Goal: Transaction & Acquisition: Purchase product/service

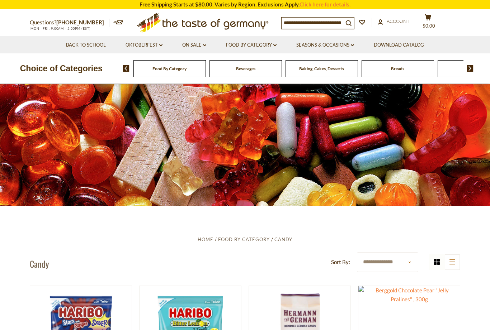
click at [469, 68] on img at bounding box center [469, 68] width 7 height 6
click at [468, 71] on img at bounding box center [469, 68] width 7 height 6
click at [469, 68] on img at bounding box center [469, 68] width 7 height 6
click at [469, 70] on img at bounding box center [469, 68] width 7 height 6
click at [470, 69] on img at bounding box center [469, 68] width 7 height 6
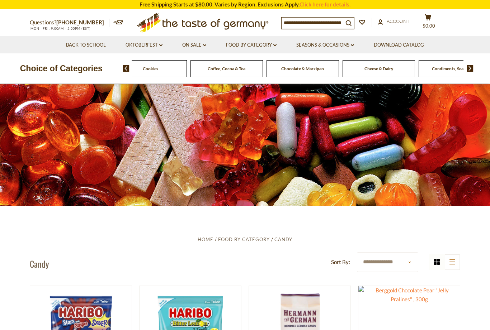
click at [471, 71] on img at bounding box center [469, 68] width 7 height 6
click at [470, 68] on img at bounding box center [469, 68] width 7 height 6
click at [470, 71] on img at bounding box center [469, 68] width 7 height 6
click at [469, 69] on img at bounding box center [469, 68] width 7 height 6
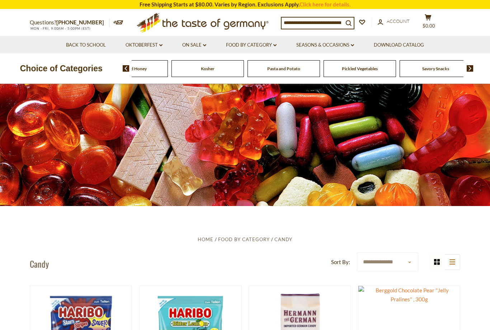
click at [469, 70] on img at bounding box center [469, 68] width 7 height 6
click at [468, 70] on img at bounding box center [469, 68] width 7 height 6
click at [256, 70] on span "Savory Snacks" at bounding box center [245, 68] width 27 height 5
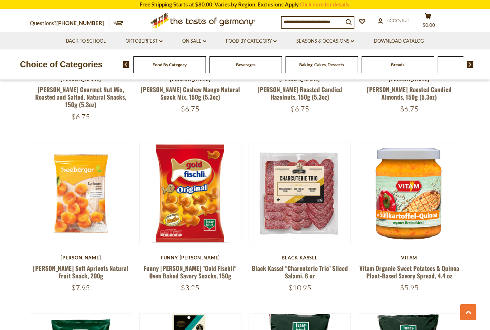
scroll to position [858, 0]
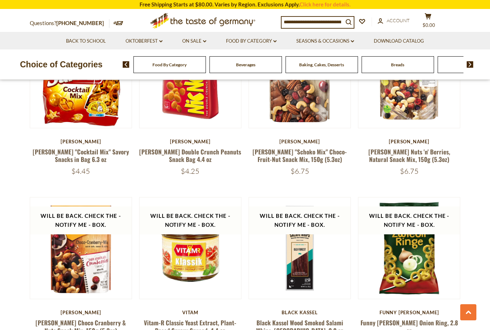
click at [296, 22] on input at bounding box center [312, 22] width 62 height 10
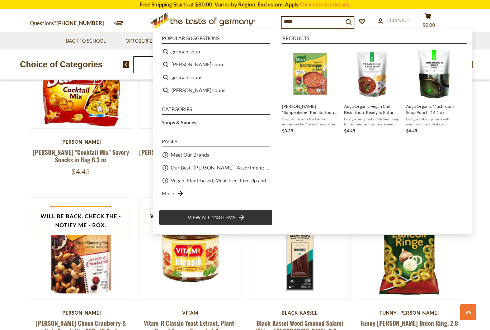
click at [184, 55] on li "german soup" at bounding box center [216, 51] width 114 height 13
type input "**********"
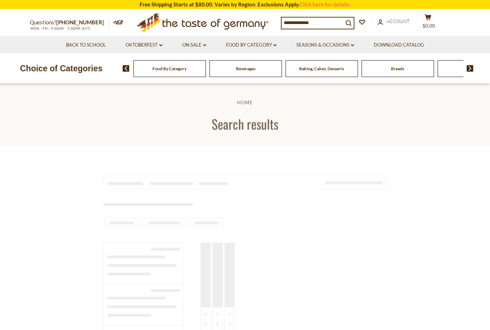
type input "**********"
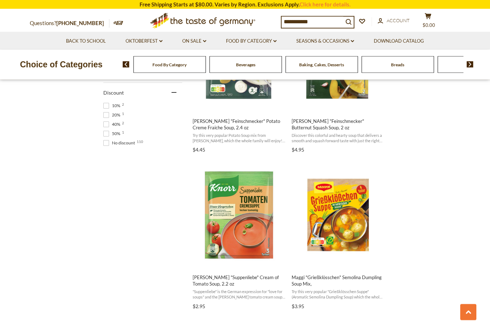
scroll to position [512, 0]
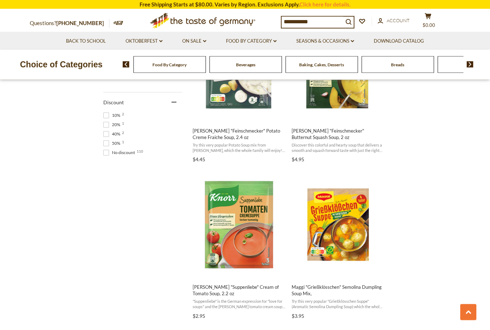
click at [327, 251] on img "Maggi" at bounding box center [337, 225] width 95 height 95
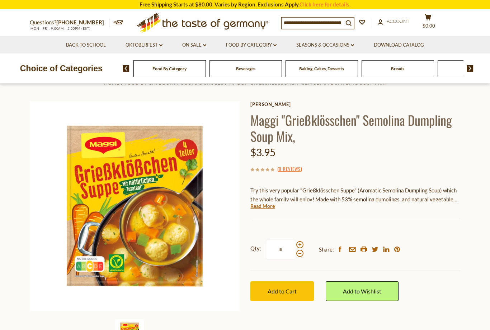
scroll to position [18, 0]
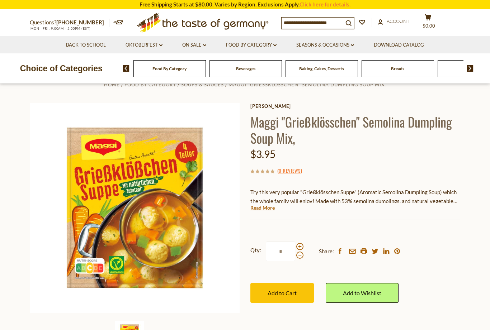
click at [305, 299] on button "Add to Cart" at bounding box center [281, 293] width 63 height 20
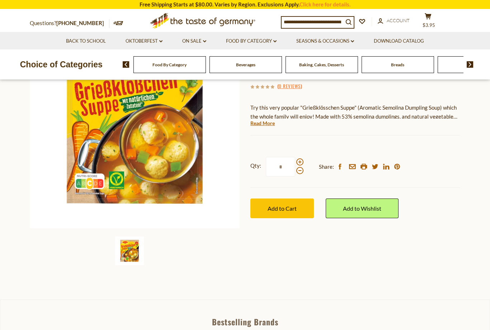
scroll to position [0, 0]
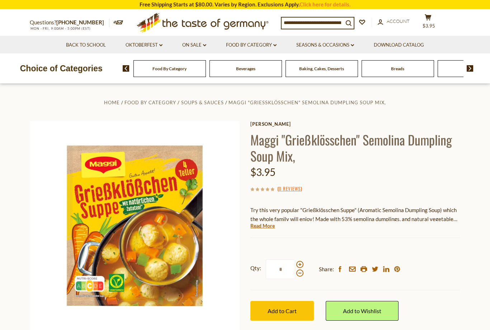
click at [243, 48] on link "Food By Category dropdown_arrow" at bounding box center [251, 45] width 51 height 8
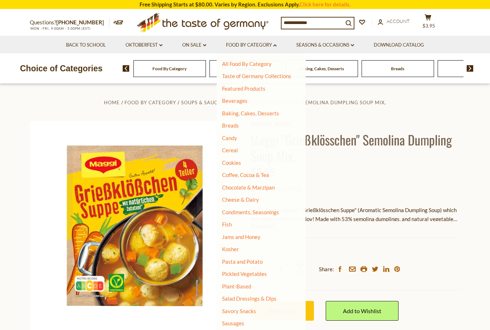
click at [228, 65] on link "All Food By Category" at bounding box center [246, 64] width 49 height 6
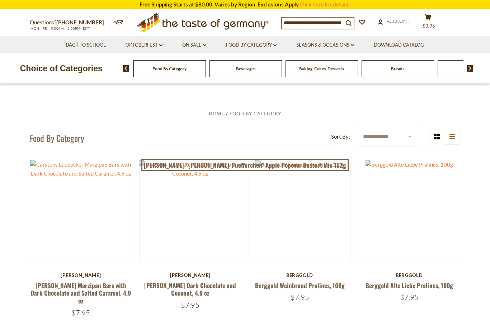
click at [177, 89] on button "Quick View" at bounding box center [190, 80] width 48 height 16
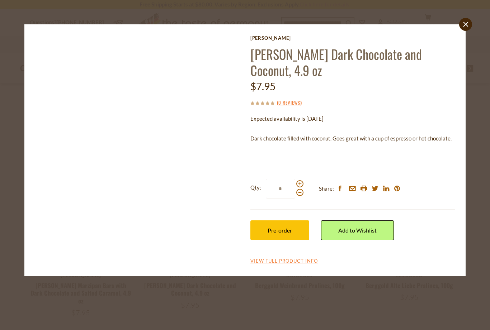
click at [24, 115] on div "close [PERSON_NAME] [PERSON_NAME] Dark Chocolate and Coconut, 4.9 oz $7.95 ( 0 …" at bounding box center [244, 150] width 440 height 252
click at [15, 109] on div "close [PERSON_NAME] [PERSON_NAME] Dark Chocolate and Coconut, 4.9 oz $7.95 ( 0 …" at bounding box center [245, 165] width 490 height 330
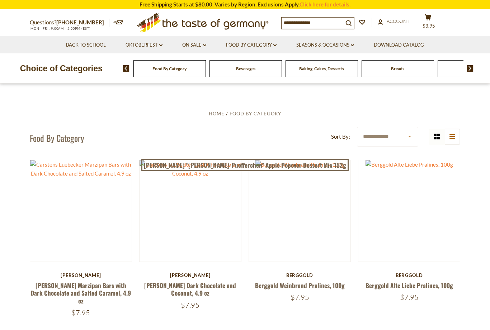
click at [180, 89] on button "Quick View" at bounding box center [190, 80] width 48 height 16
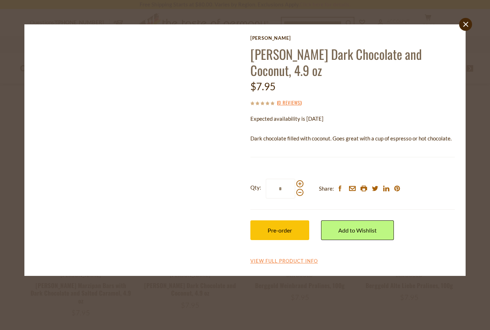
click at [461, 22] on link "close" at bounding box center [465, 24] width 13 height 13
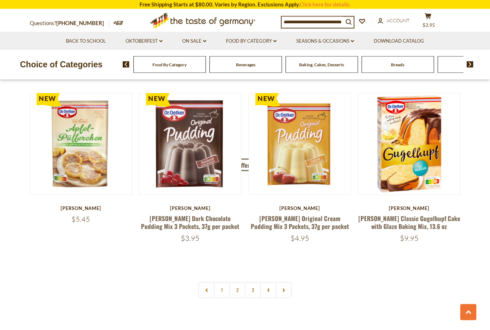
scroll to position [1484, 0]
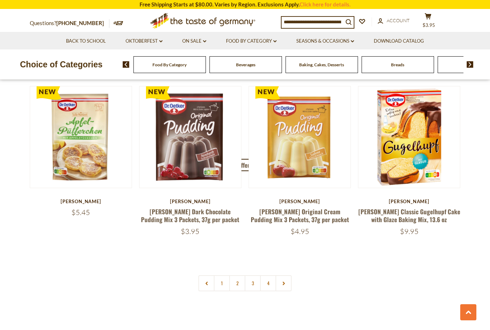
click at [280, 275] on link at bounding box center [283, 283] width 16 height 16
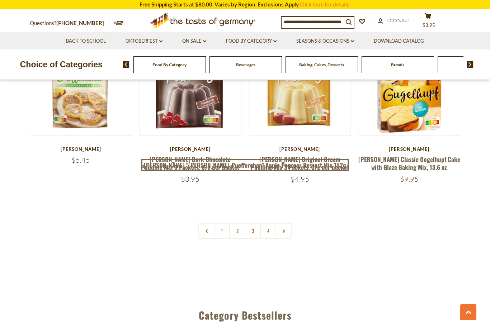
click at [283, 223] on link at bounding box center [283, 231] width 16 height 16
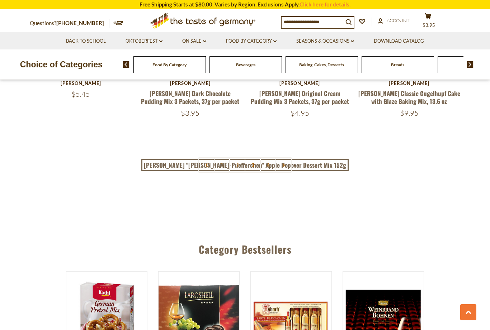
click at [236, 157] on link "2" at bounding box center [237, 165] width 16 height 16
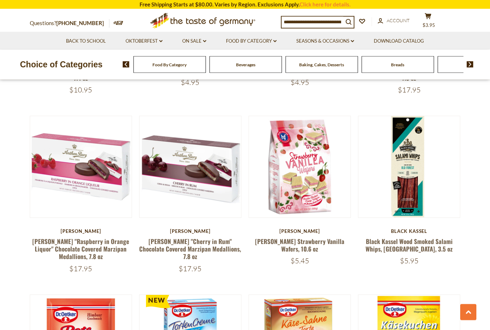
scroll to position [754, 0]
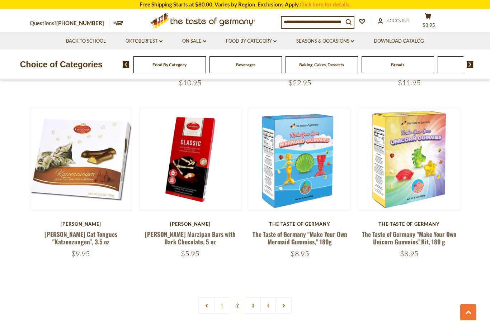
click at [254, 297] on link "3" at bounding box center [252, 305] width 16 height 16
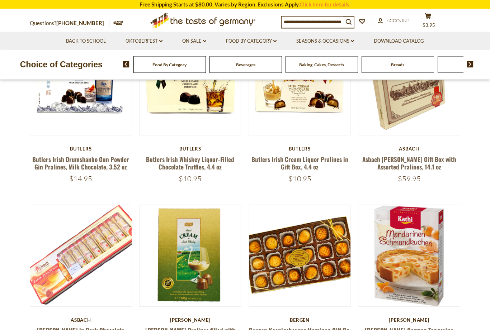
scroll to position [0, 0]
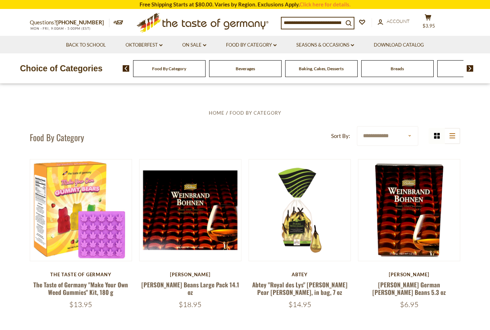
click at [244, 69] on span "Beverages" at bounding box center [244, 68] width 19 height 5
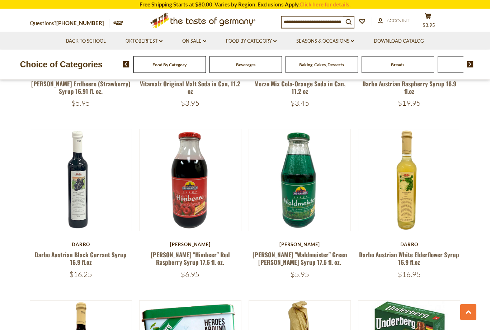
scroll to position [670, 0]
click at [285, 58] on button "Quick View" at bounding box center [299, 50] width 48 height 16
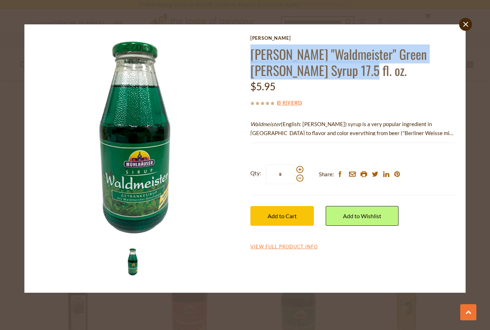
scroll to position [538, 0]
